Goal: Entertainment & Leisure: Consume media (video, audio)

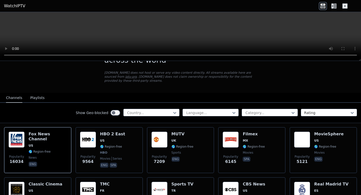
scroll to position [27, 0]
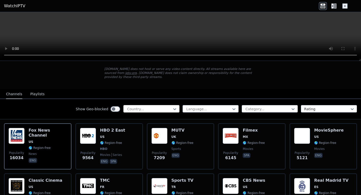
click at [157, 107] on div at bounding box center [150, 109] width 46 height 5
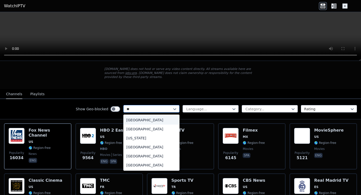
type input "***"
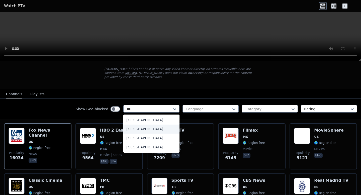
click at [149, 128] on div "[GEOGRAPHIC_DATA]" at bounding box center [151, 129] width 56 height 9
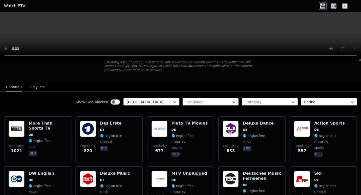
scroll to position [35, 0]
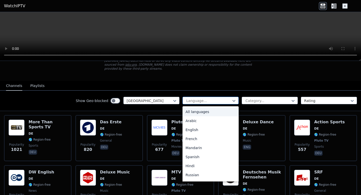
click at [207, 103] on div "Language..." at bounding box center [210, 101] width 56 height 8
click at [199, 132] on div "English" at bounding box center [210, 129] width 56 height 9
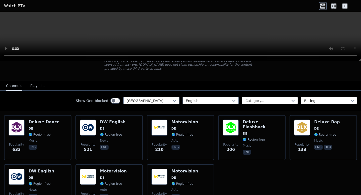
click at [259, 101] on div at bounding box center [268, 100] width 46 height 5
click at [257, 88] on nav "Channels Playlists" at bounding box center [180, 86] width 361 height 10
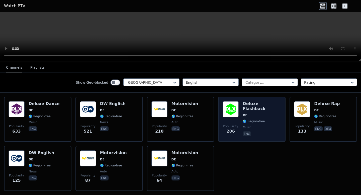
scroll to position [54, 0]
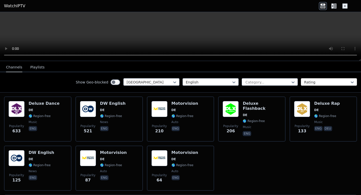
click at [313, 83] on div at bounding box center [327, 82] width 46 height 5
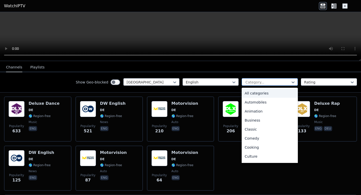
click at [278, 83] on div at bounding box center [268, 82] width 46 height 5
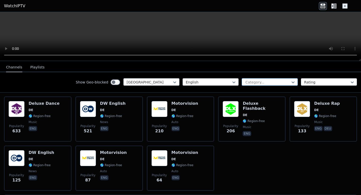
click at [278, 83] on div at bounding box center [268, 82] width 46 height 5
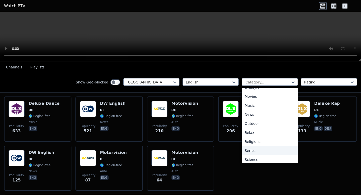
scroll to position [134, 0]
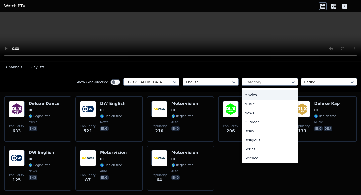
click at [268, 95] on div "Movies" at bounding box center [270, 94] width 56 height 9
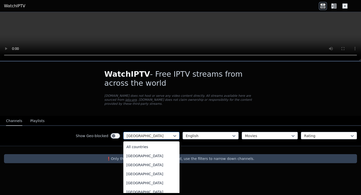
click at [160, 135] on div at bounding box center [150, 135] width 46 height 5
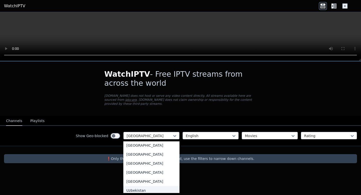
scroll to position [1748, 0]
click at [147, 176] on div "[GEOGRAPHIC_DATA]" at bounding box center [151, 172] width 56 height 9
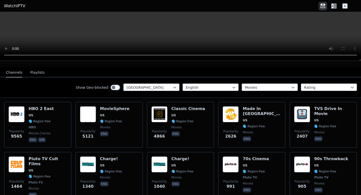
scroll to position [48, 0]
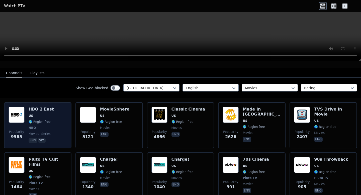
click at [59, 119] on div "Popularity 9565 HBO 2 East US 🌎 Region-free HBO movies series eng spa" at bounding box center [38, 125] width 58 height 37
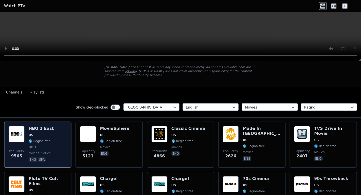
scroll to position [0, 0]
